Goal: Check status: Check status

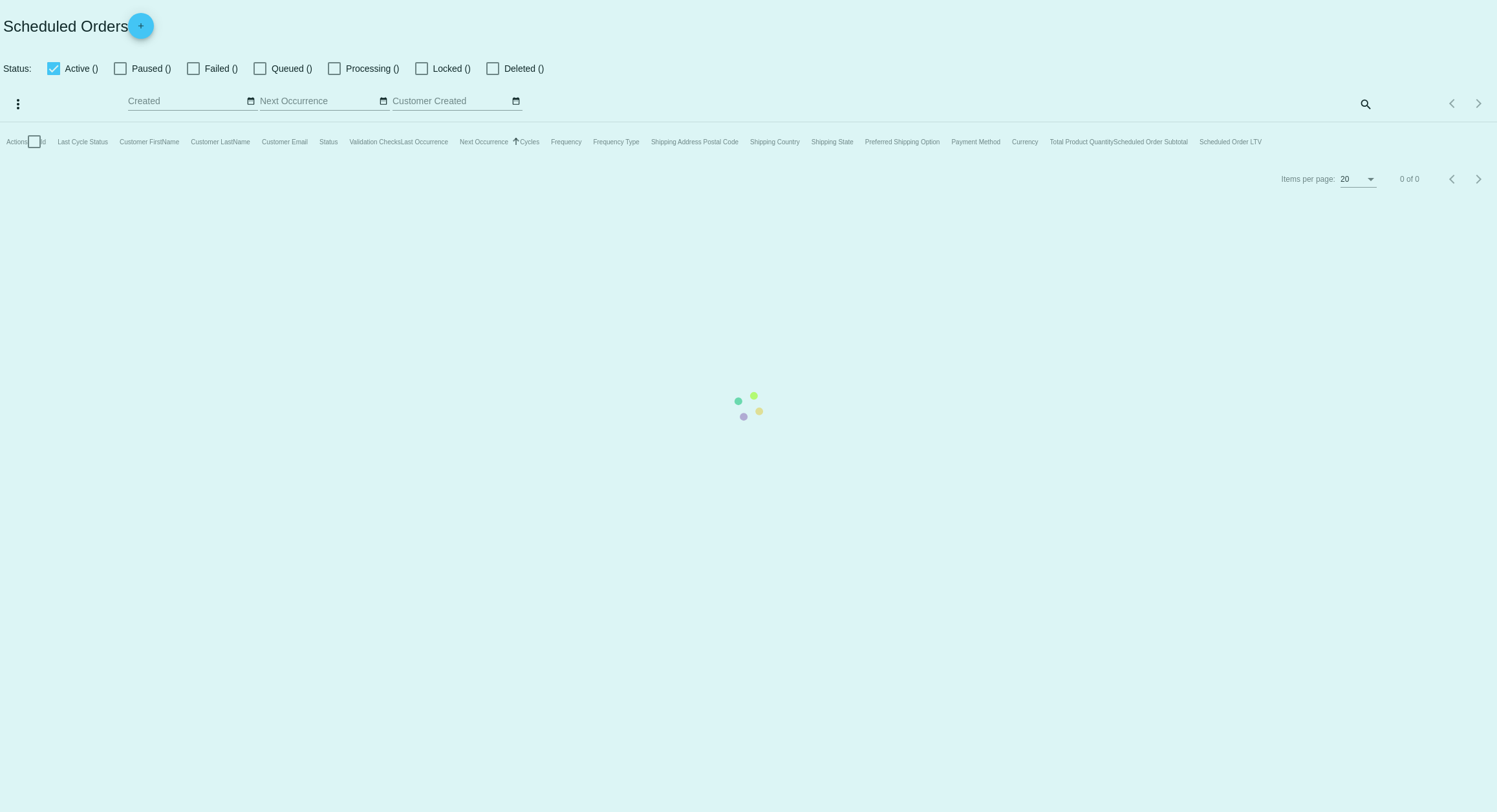
checkbox input "false"
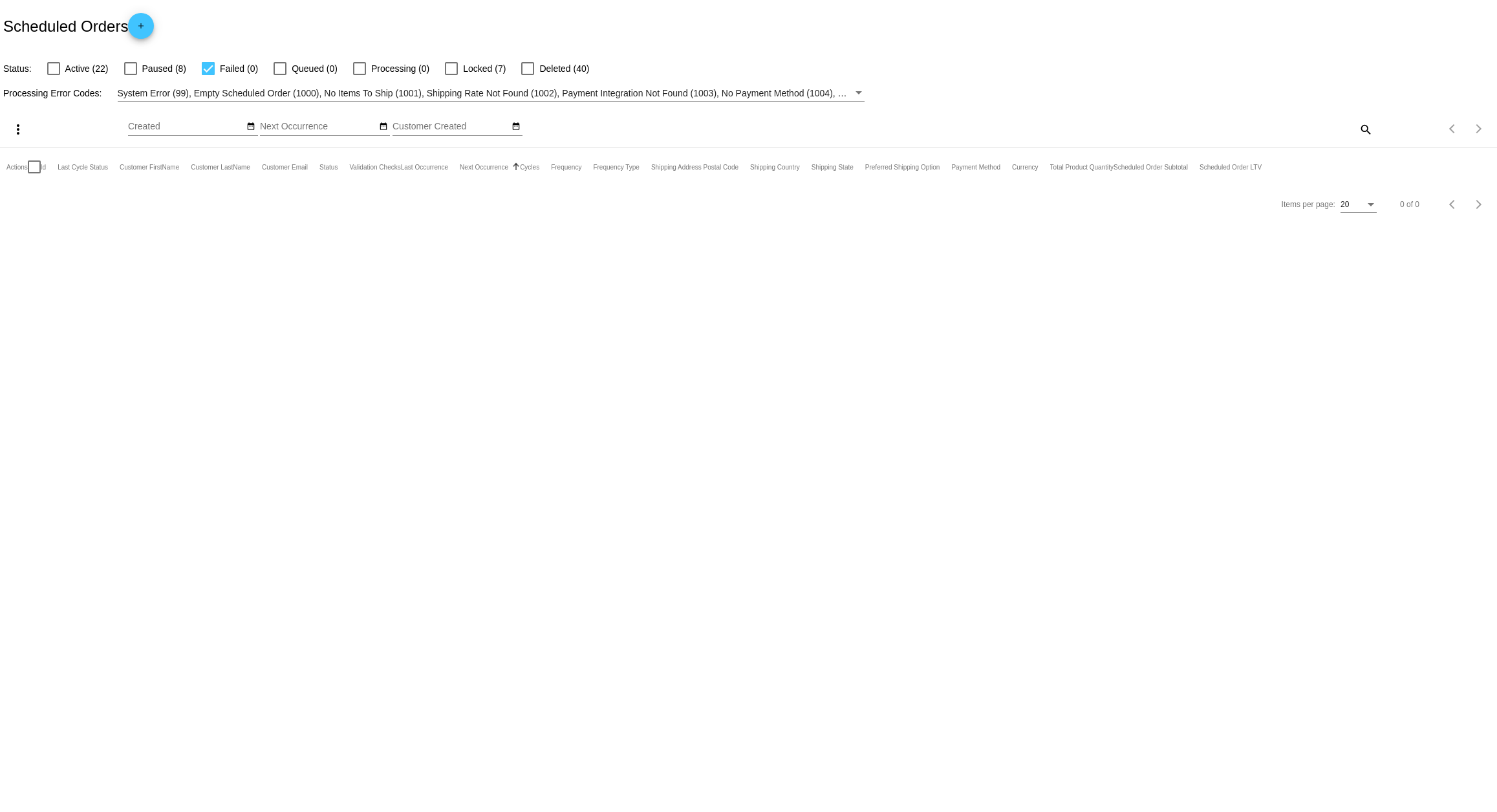
click at [207, 68] on div at bounding box center [209, 68] width 13 height 13
click at [208, 75] on input "Failed (0)" at bounding box center [208, 75] width 1 height 1
checkbox input "false"
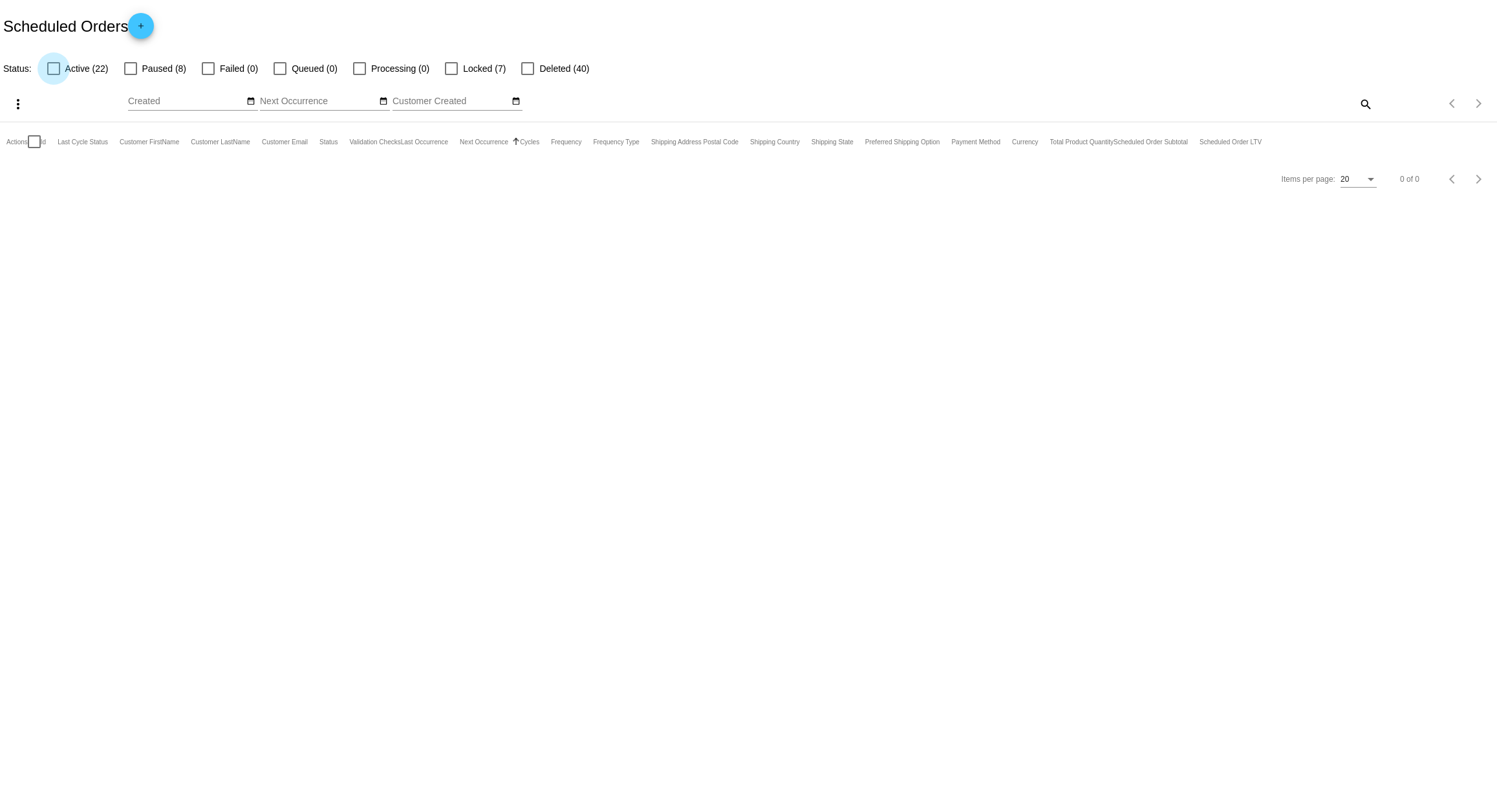
click at [52, 70] on div at bounding box center [54, 68] width 13 height 13
click at [53, 75] on input "Active (22)" at bounding box center [53, 75] width 1 height 1
checkbox input "true"
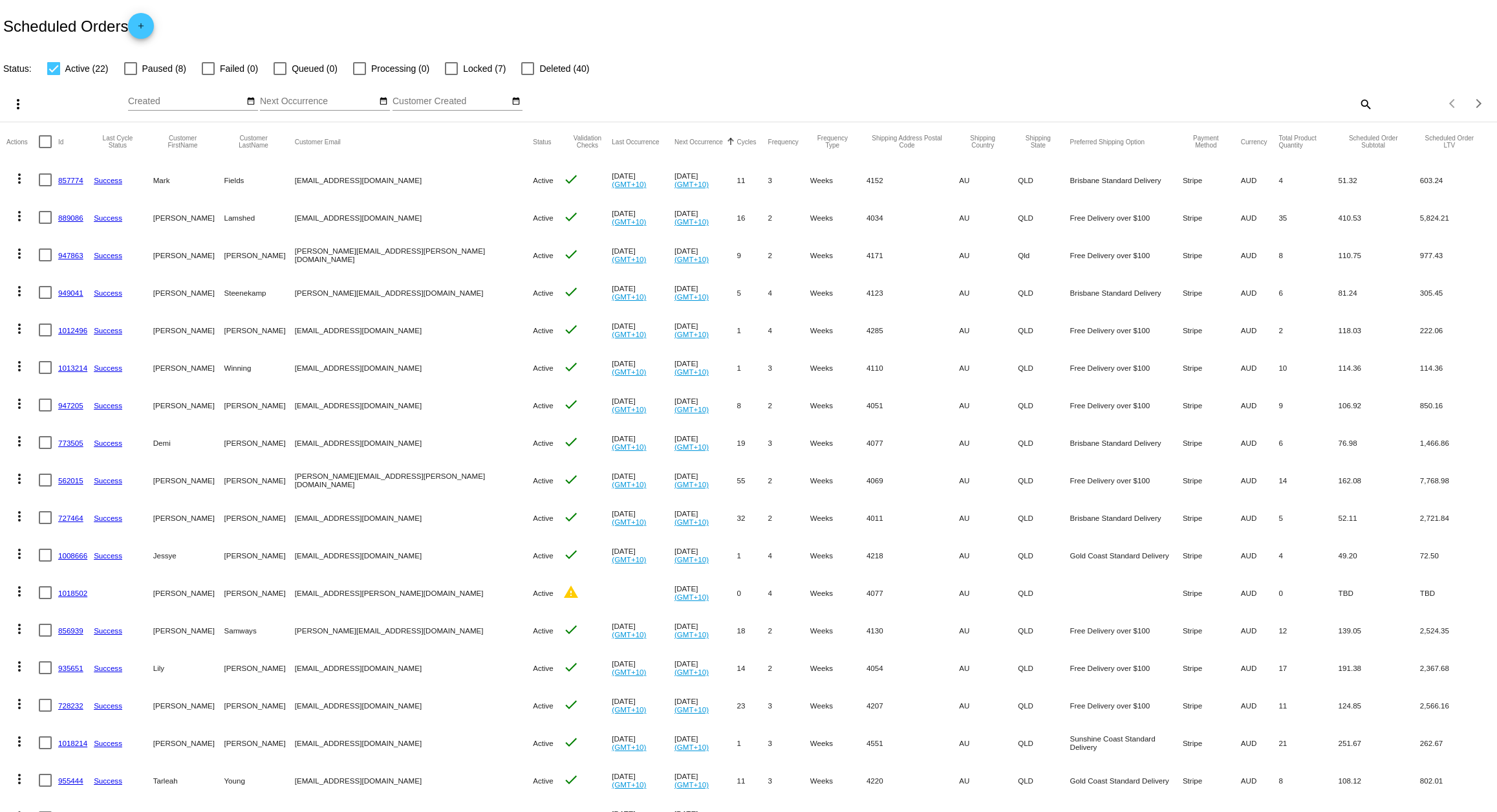
click at [72, 180] on link "857774" at bounding box center [71, 180] width 26 height 8
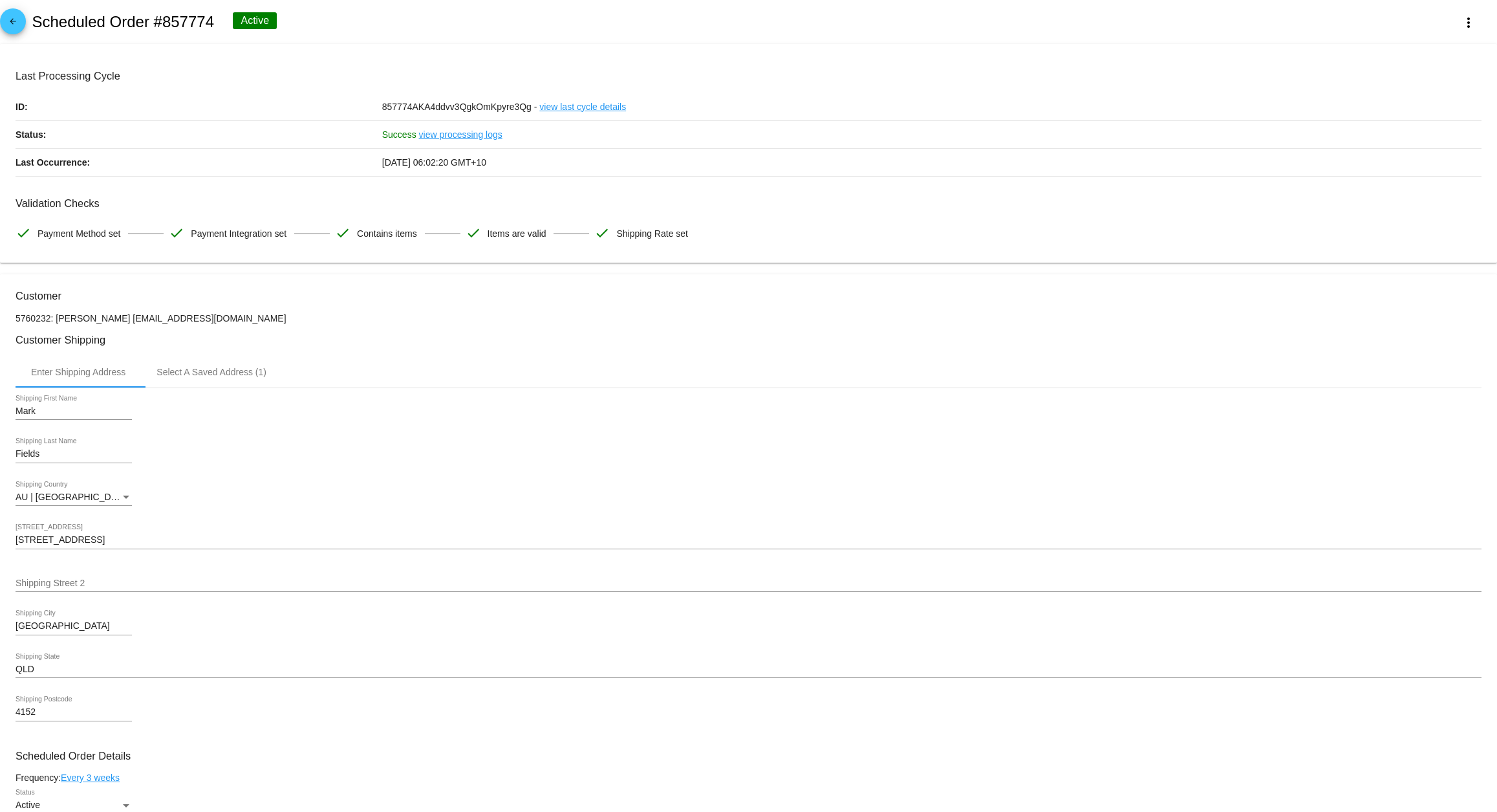
click at [12, 22] on mat-icon "arrow_back" at bounding box center [12, 24] width 16 height 16
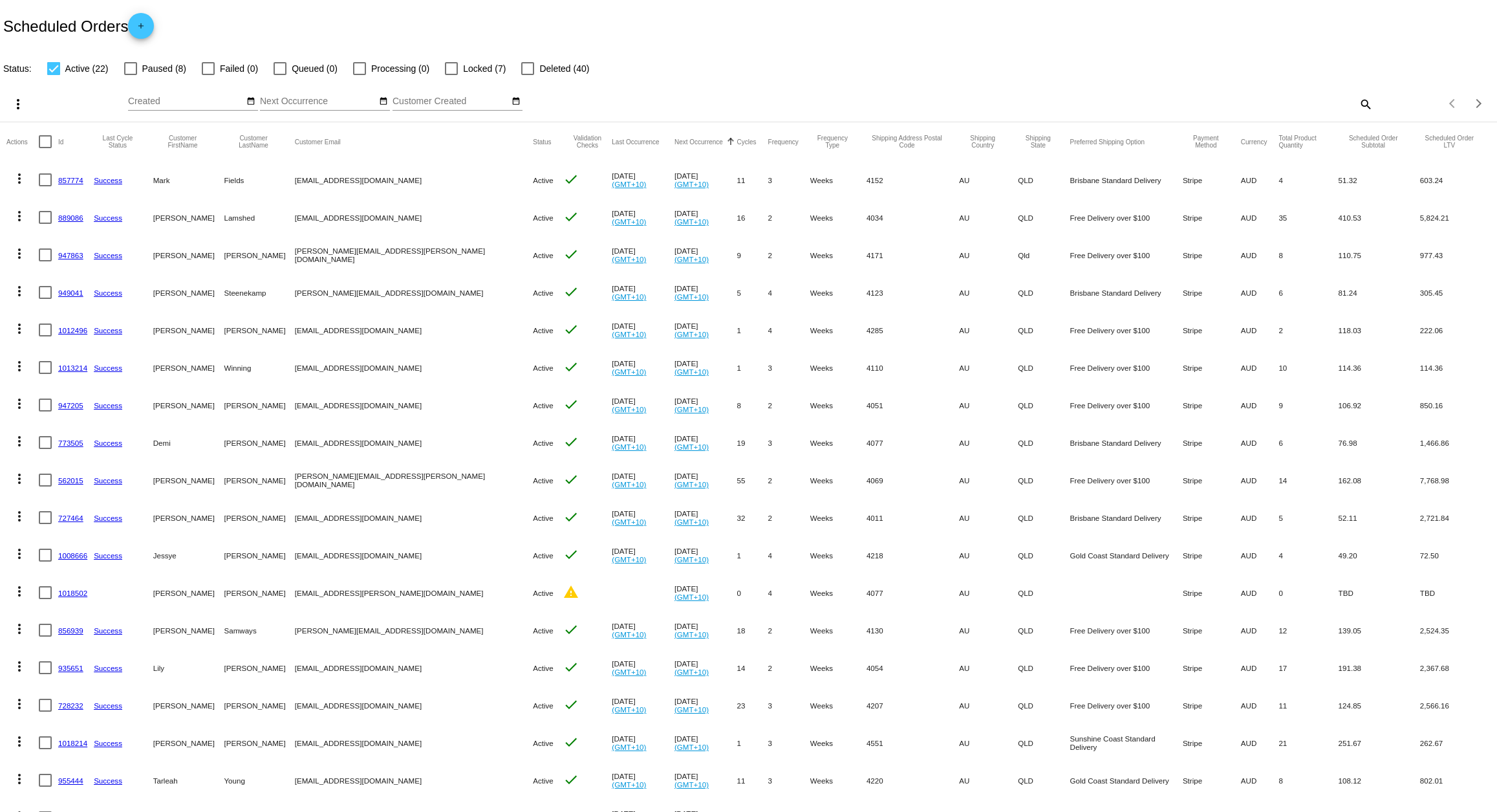
click at [75, 215] on link "889086" at bounding box center [71, 218] width 26 height 8
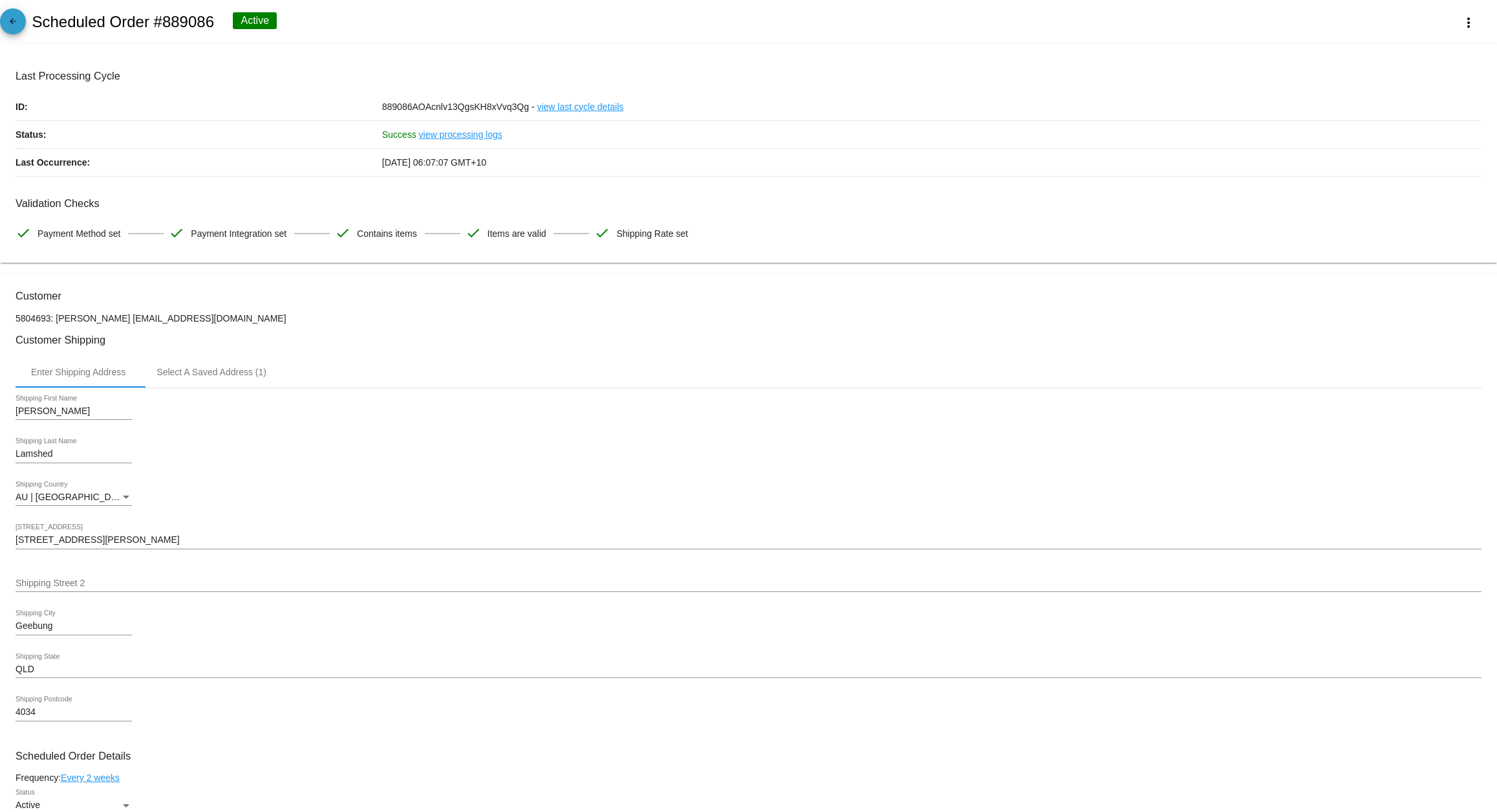
click at [9, 17] on span "arrow_back" at bounding box center [12, 24] width 16 height 31
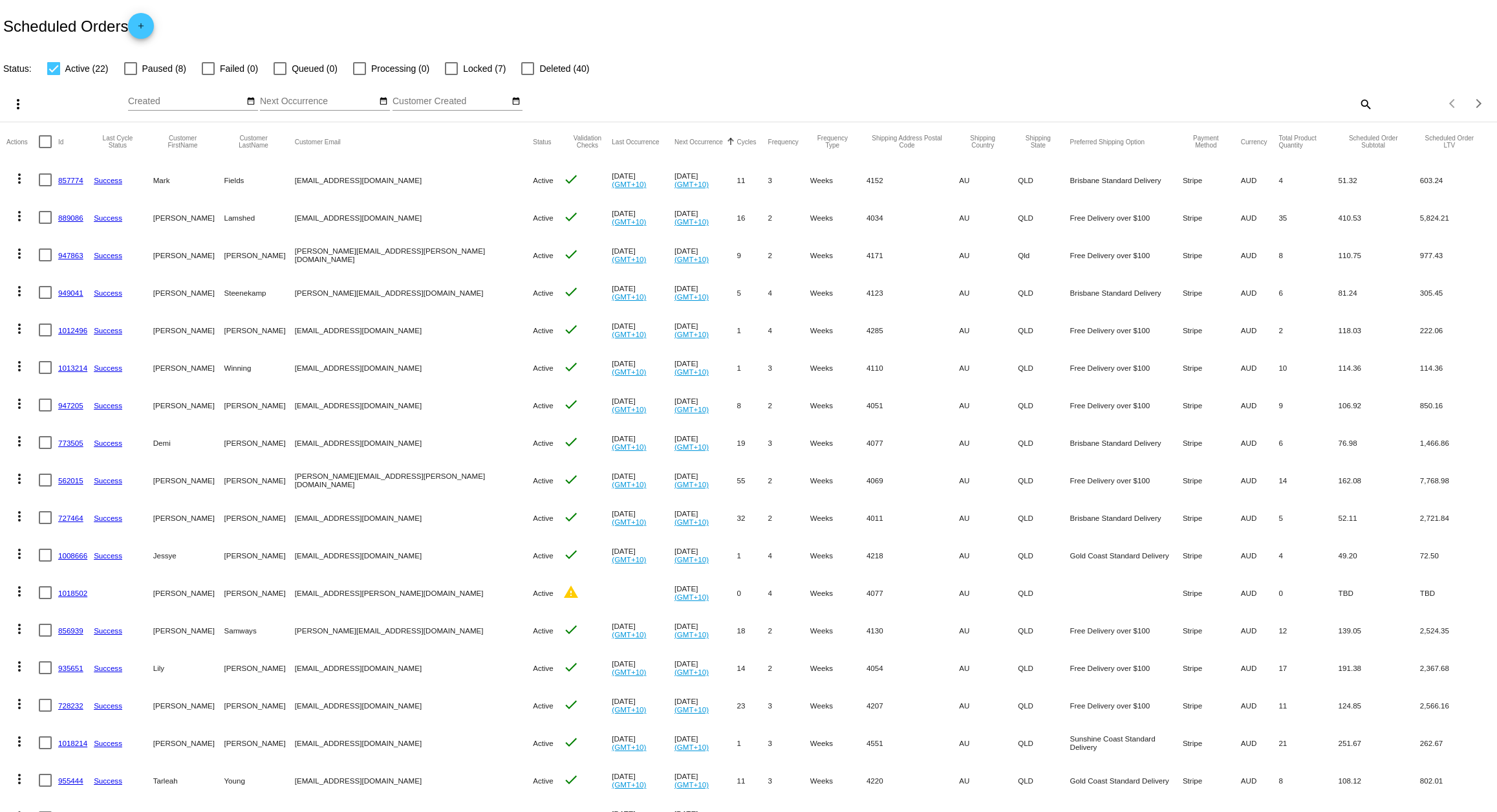
click at [75, 254] on link "947863" at bounding box center [71, 255] width 26 height 8
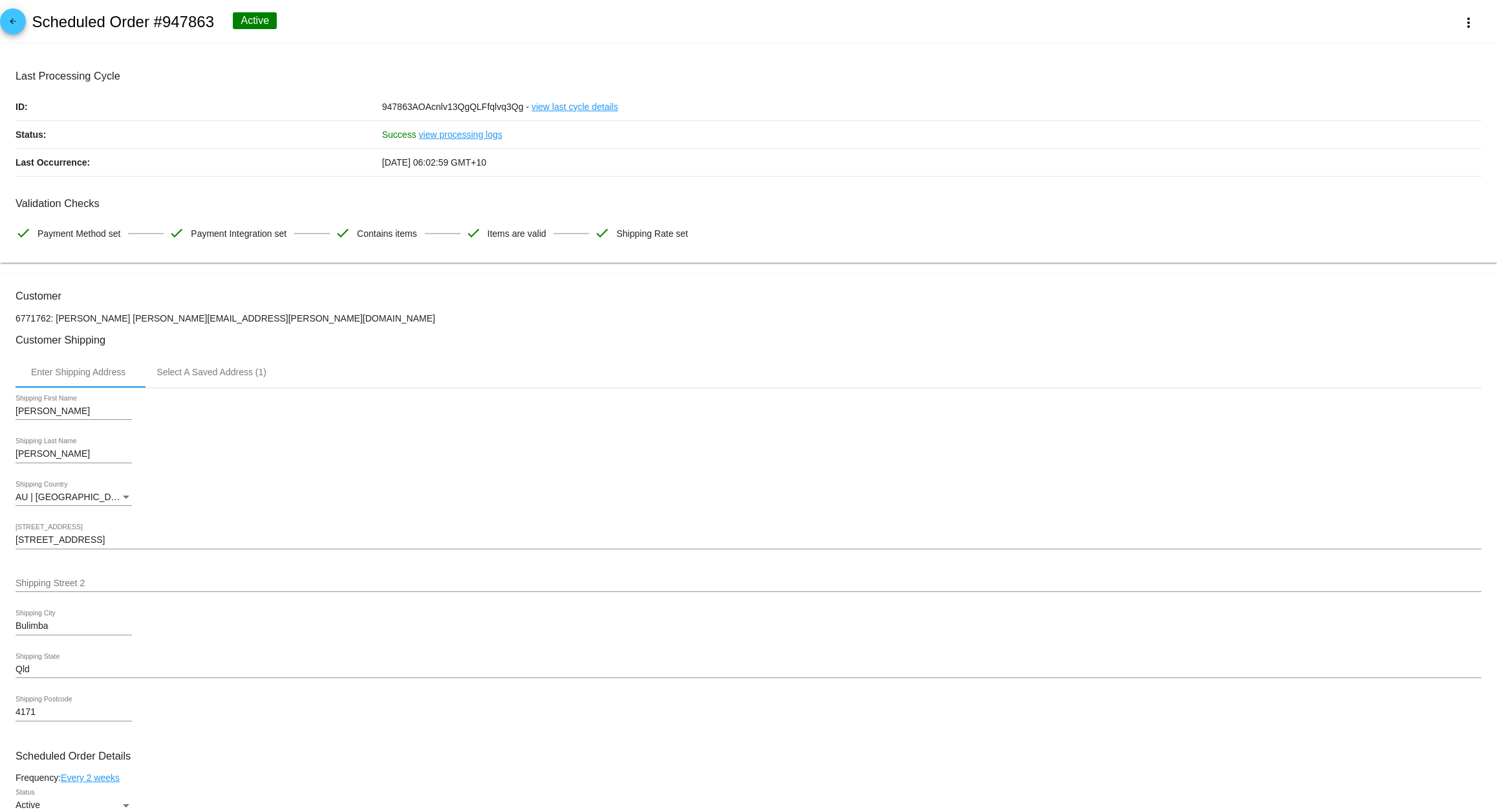
click at [8, 26] on mat-icon "arrow_back" at bounding box center [12, 24] width 16 height 16
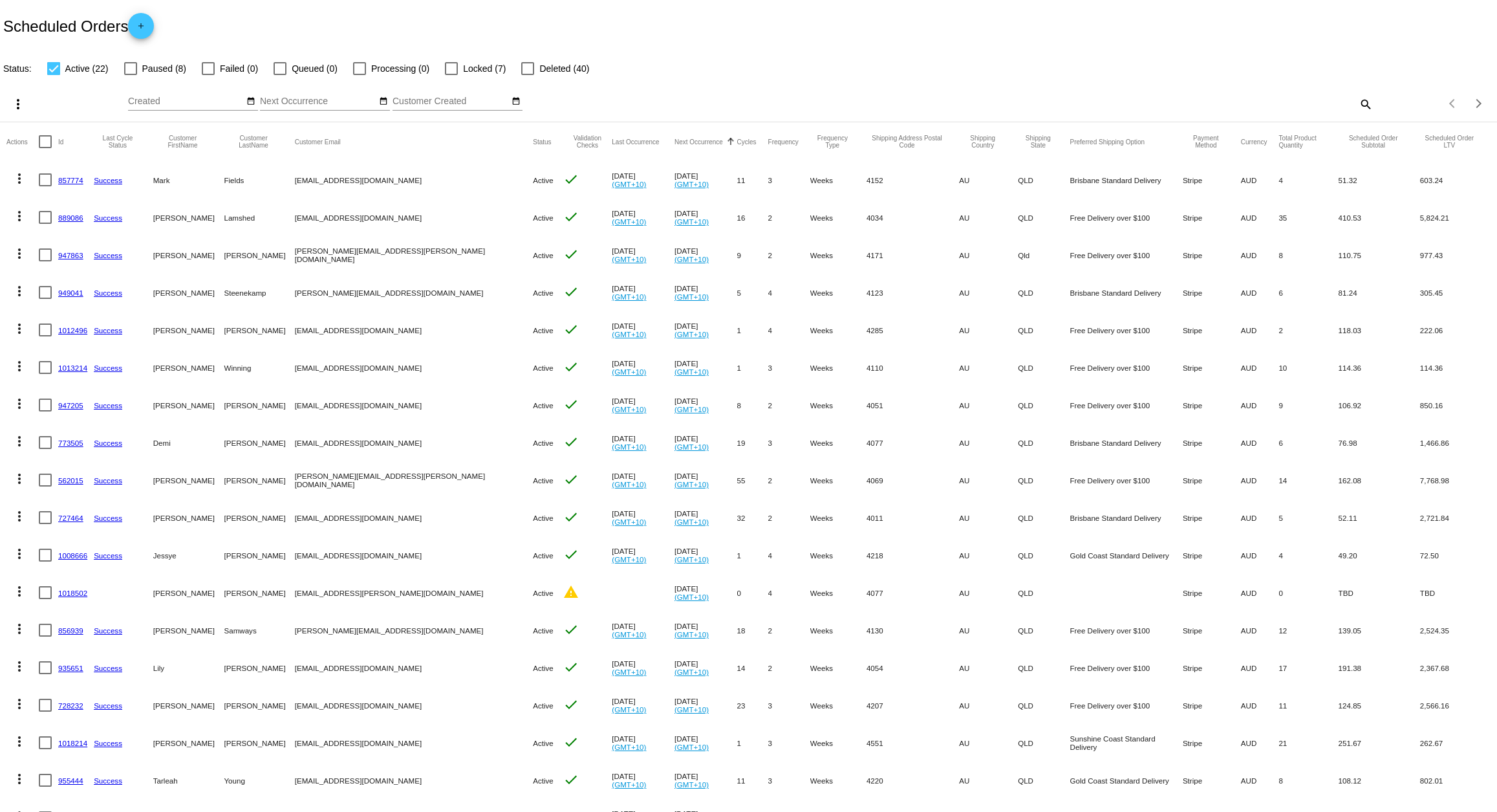
click at [66, 291] on link "949041" at bounding box center [71, 293] width 26 height 8
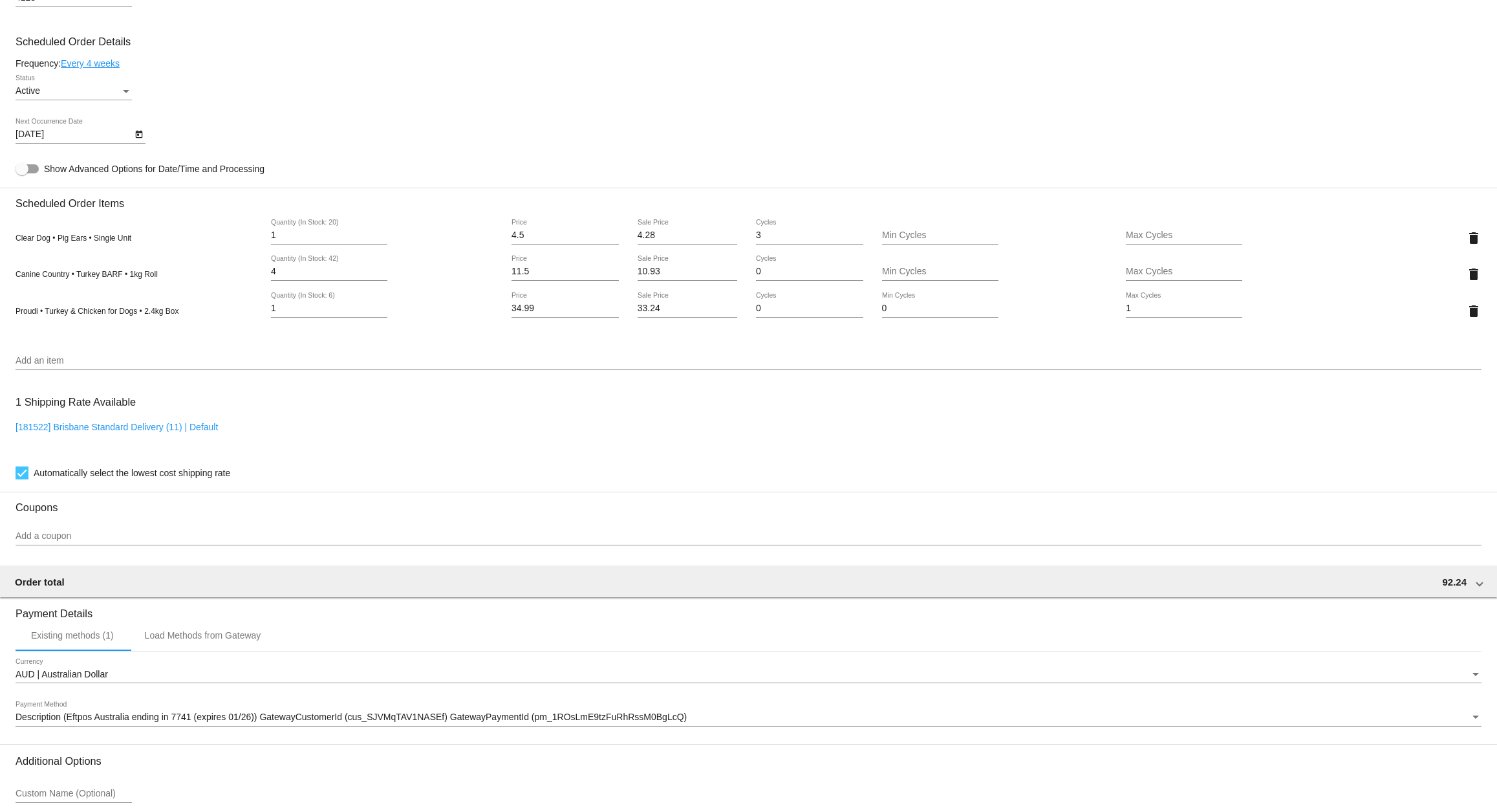
scroll to position [716, 0]
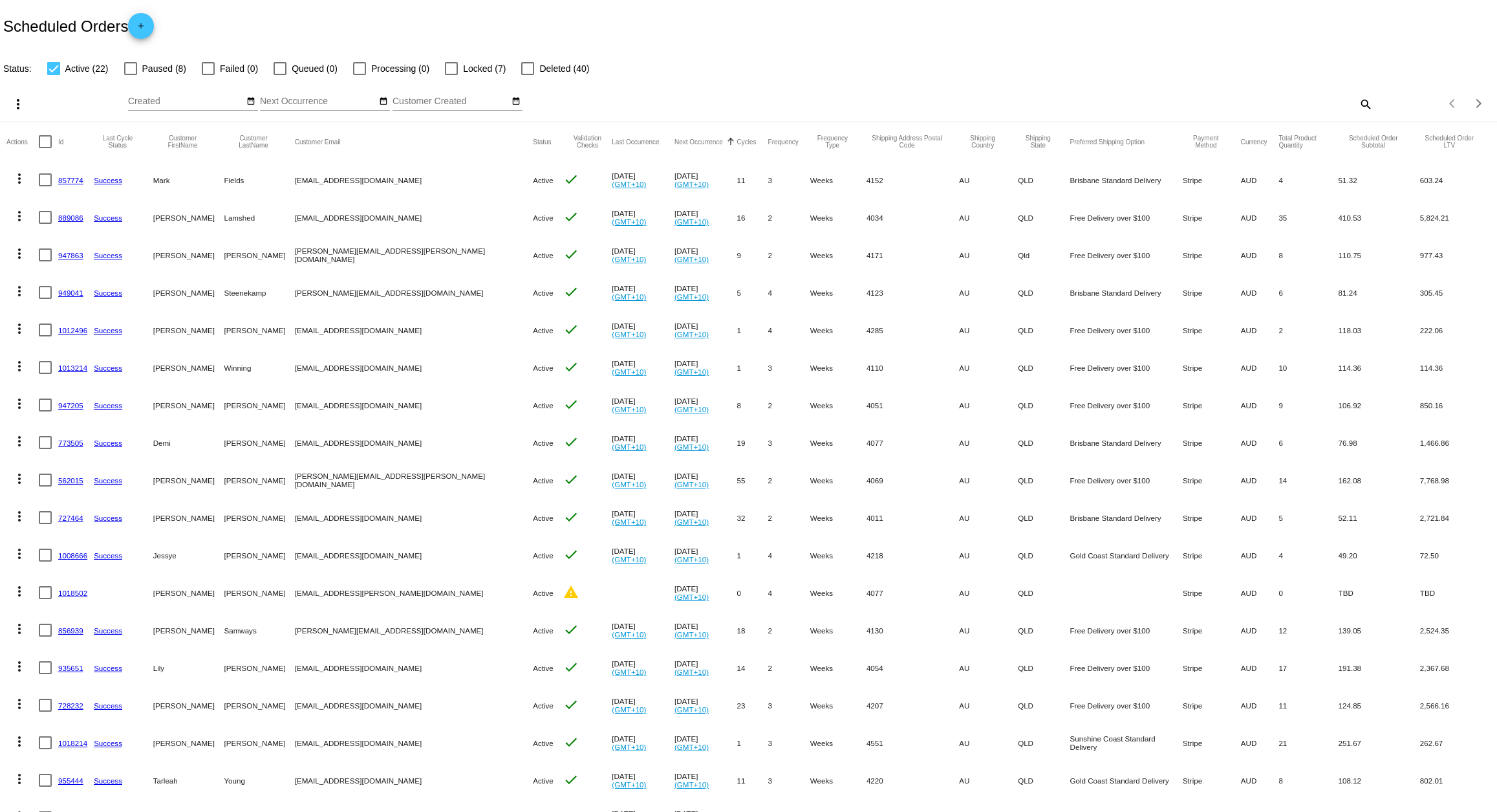
scroll to position [55, 0]
